Goal: Navigation & Orientation: Find specific page/section

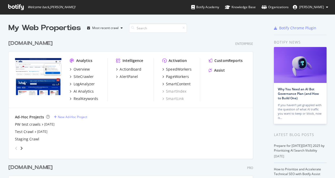
scroll to position [173, 327]
click at [328, 6] on icon at bounding box center [327, 7] width 2 height 3
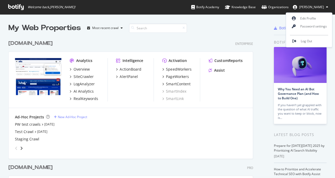
click at [219, 27] on div "My Web Properties Most recent crawl" at bounding box center [122, 28] width 228 height 11
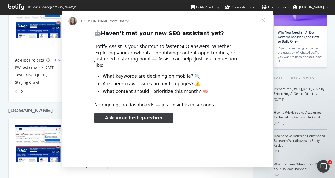
scroll to position [0, 0]
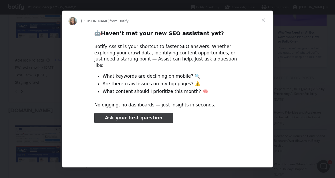
click at [266, 21] on span "Close" at bounding box center [263, 20] width 19 height 19
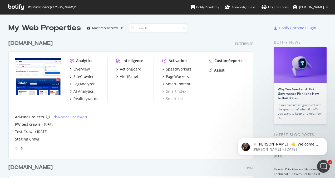
click at [319, 9] on button "[PERSON_NAME]" at bounding box center [311, 7] width 44 height 8
click at [244, 24] on div at bounding box center [249, 28] width 25 height 11
